Goal: Task Accomplishment & Management: Manage account settings

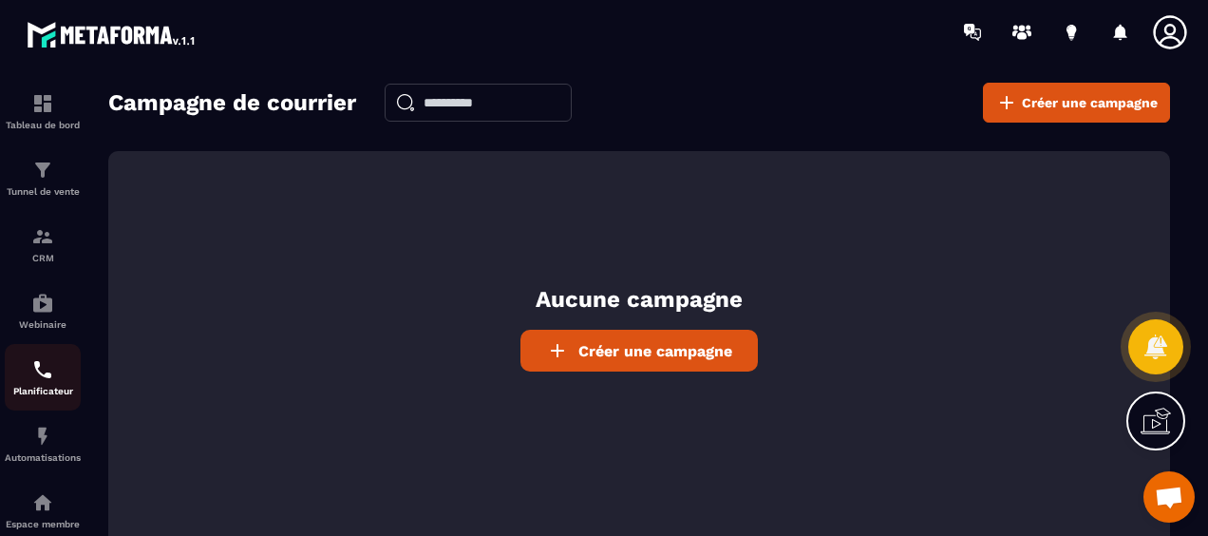
click at [40, 381] on img at bounding box center [42, 369] width 23 height 23
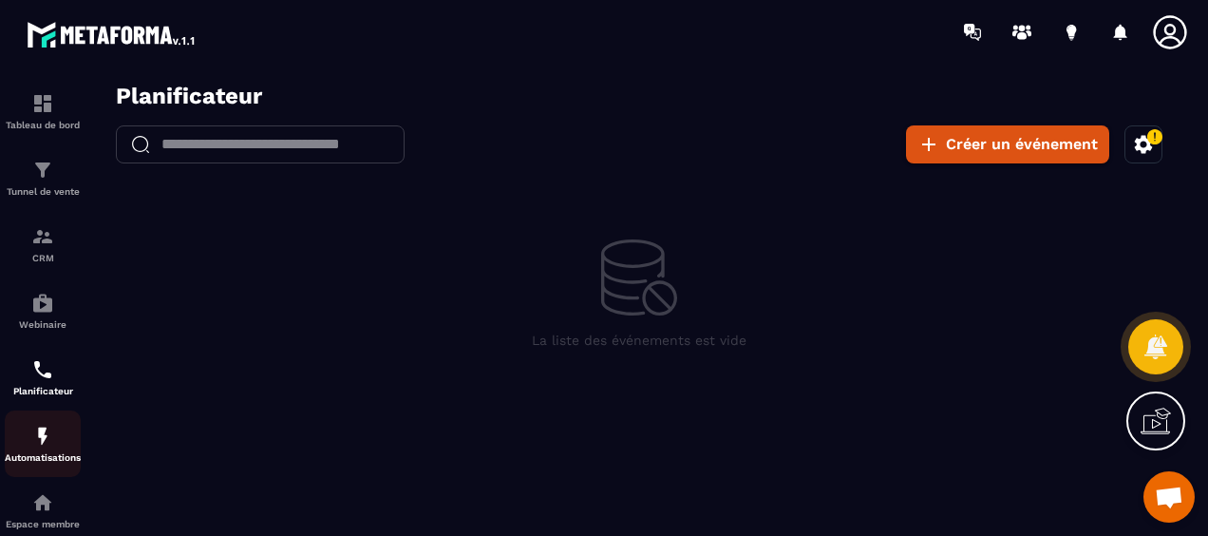
click at [42, 447] on img at bounding box center [42, 435] width 23 height 23
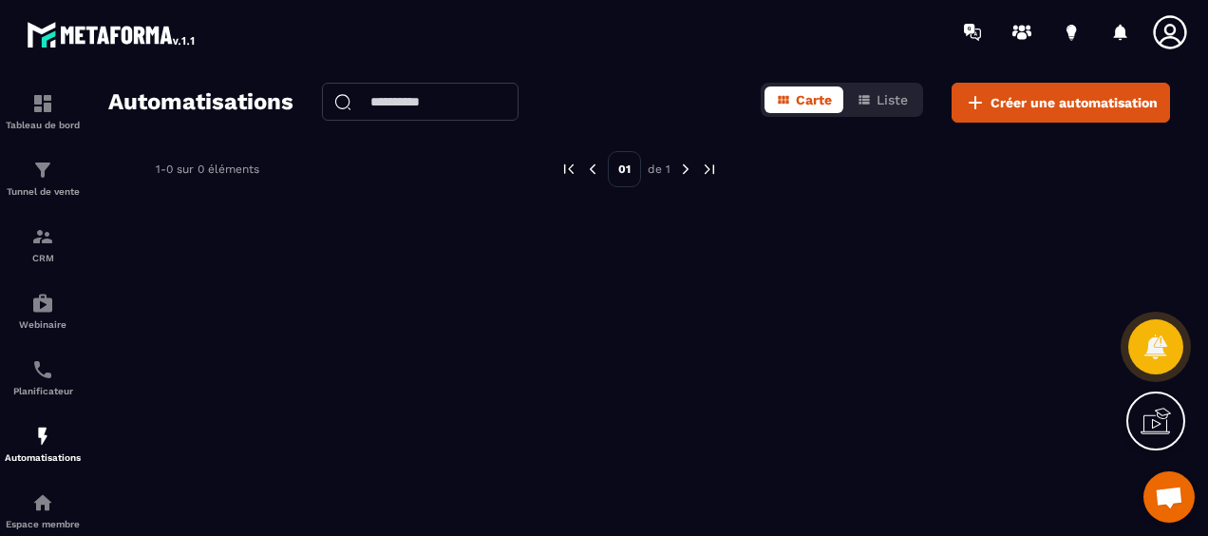
click at [1165, 496] on span "Ouvrir le chat" at bounding box center [1169, 498] width 30 height 25
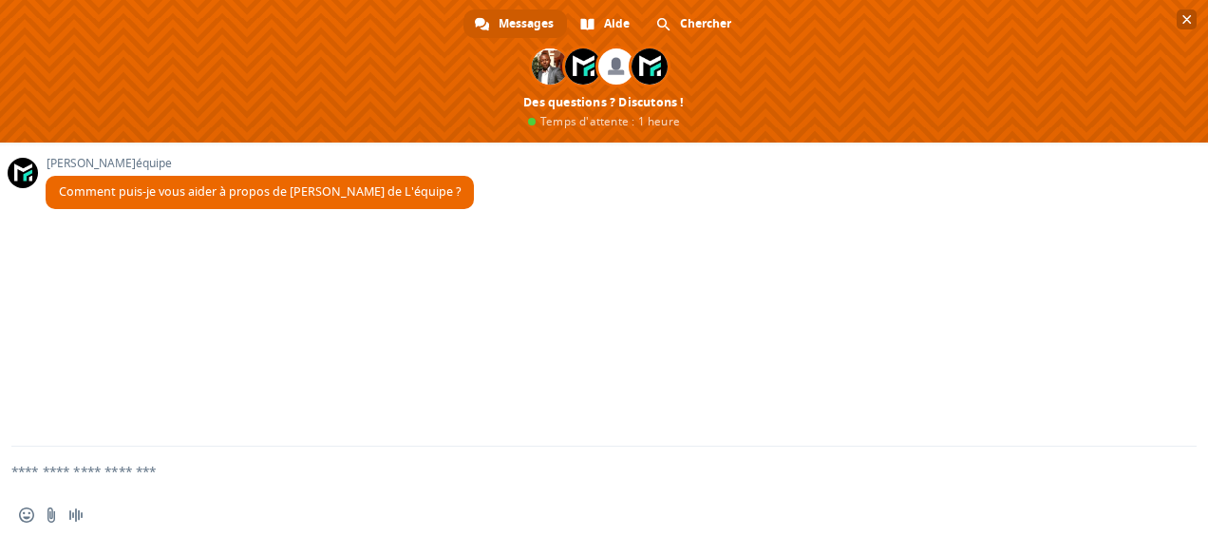
click at [1187, 11] on span "Fermer le chat" at bounding box center [1186, 19] width 20 height 20
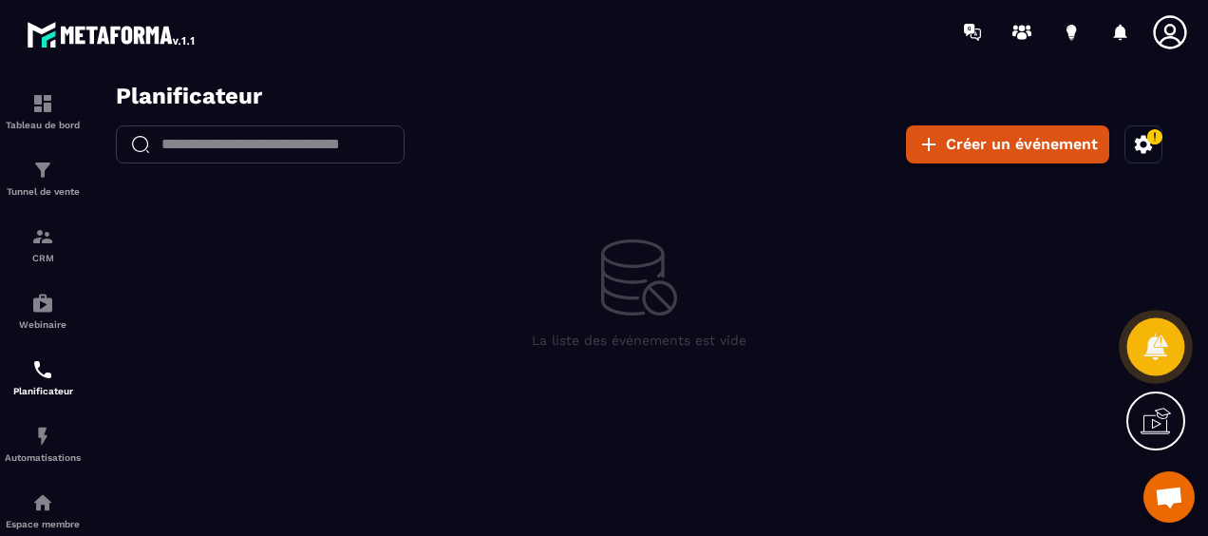
click at [1158, 338] on icon at bounding box center [1155, 346] width 28 height 28
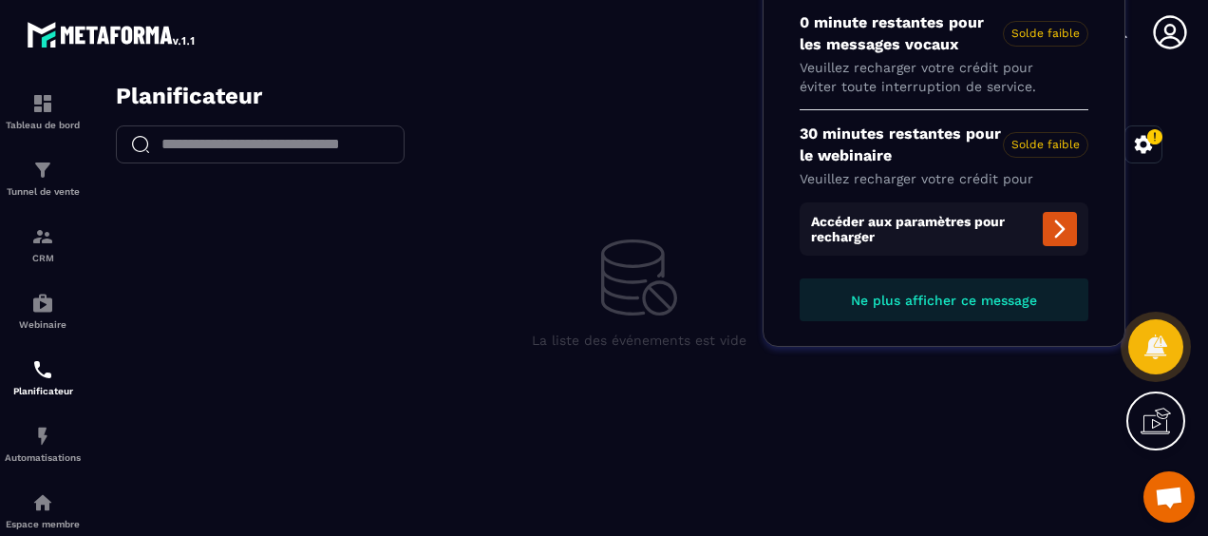
click at [884, 44] on p "0 minute restantes pour les messages vocaux Solde faible" at bounding box center [944, 33] width 289 height 43
click at [894, 145] on p "30 minutes restantes pour le webinaire Solde faible" at bounding box center [944, 144] width 289 height 43
click at [1051, 235] on icon at bounding box center [1059, 228] width 23 height 23
